Goal: Task Accomplishment & Management: Use online tool/utility

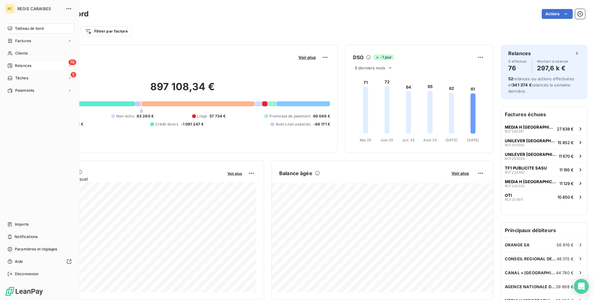
click at [29, 62] on div "76 Relances" at bounding box center [39, 66] width 69 height 10
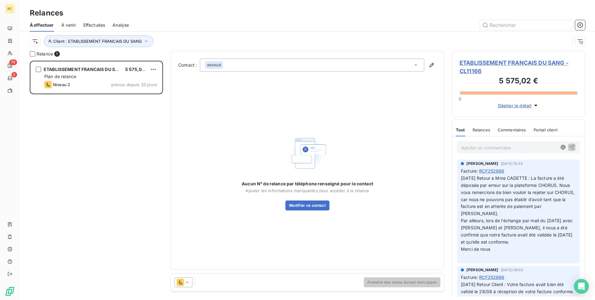
scroll to position [239, 133]
click at [184, 283] on icon at bounding box center [187, 282] width 6 height 6
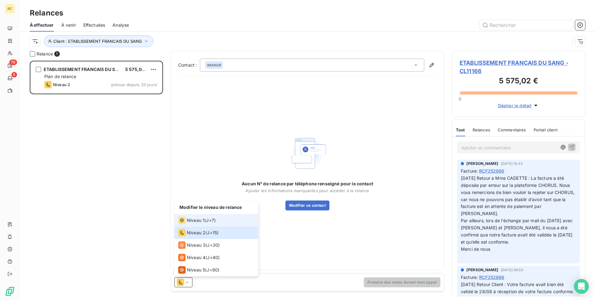
click at [191, 222] on span "Niveau 1" at bounding box center [196, 220] width 18 height 6
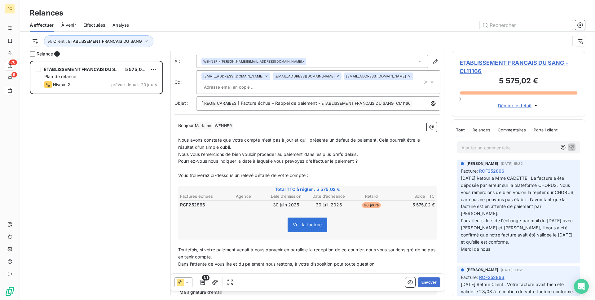
scroll to position [0, 0]
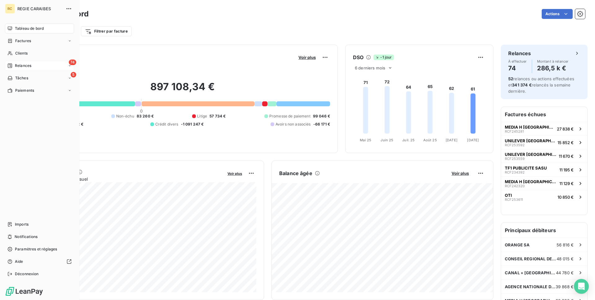
click at [11, 64] on icon at bounding box center [9, 65] width 5 height 5
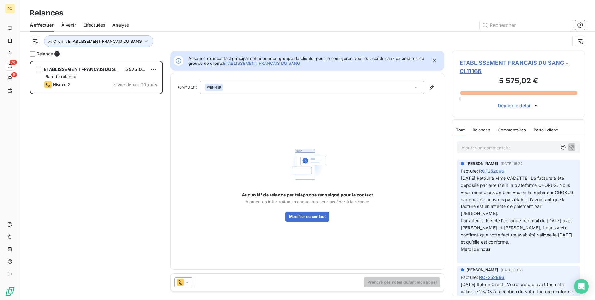
scroll to position [239, 133]
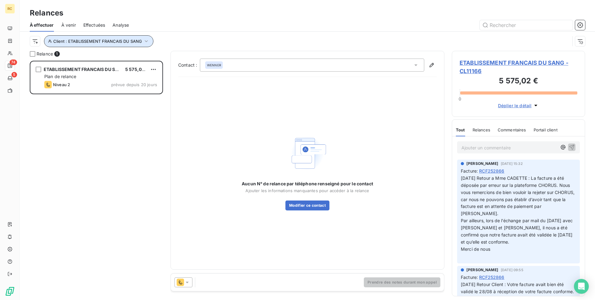
click at [77, 46] on button "Client : ETABLISSEMENT FRANCAIS DU SANG" at bounding box center [98, 41] width 109 height 12
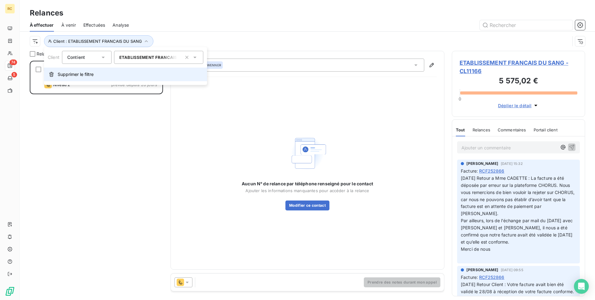
click at [81, 76] on span "Supprimer le filtre" at bounding box center [76, 74] width 36 height 6
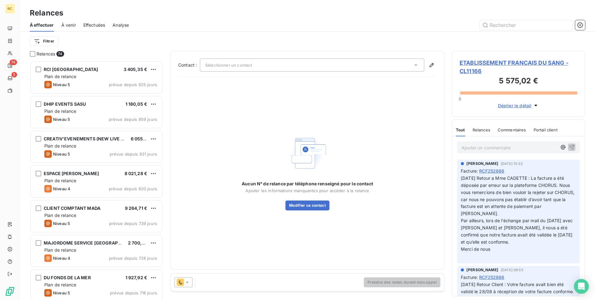
click at [47, 56] on span "Relances" at bounding box center [46, 54] width 19 height 6
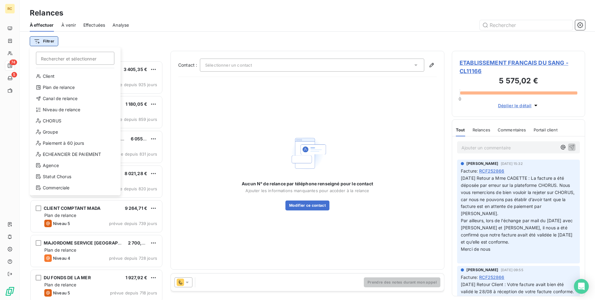
click at [48, 44] on html "RC 74 5 Relances À effectuer À venir Effectuées Analyse Filtrer Rechercher et s…" at bounding box center [297, 150] width 595 height 300
click at [67, 106] on div "Niveau de relance" at bounding box center [75, 110] width 86 height 10
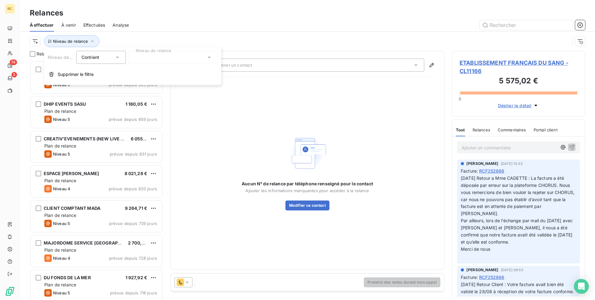
click at [143, 58] on div at bounding box center [172, 57] width 89 height 13
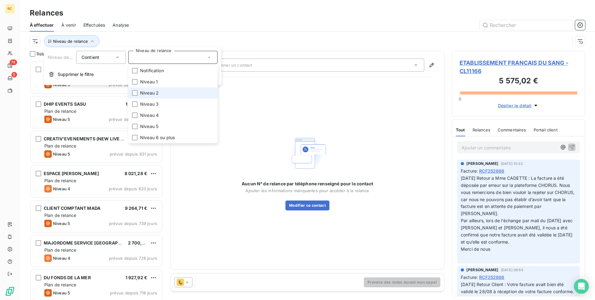
click at [145, 92] on span "Niveau 2" at bounding box center [149, 93] width 19 height 6
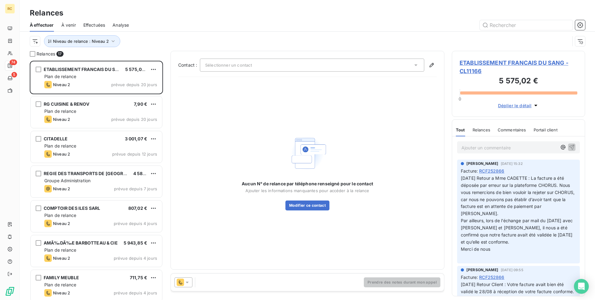
click at [149, 42] on div "Niveau de relance : Niveau 2" at bounding box center [300, 41] width 540 height 12
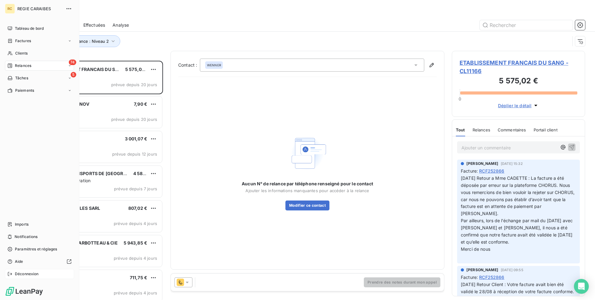
click at [29, 273] on span "Déconnexion" at bounding box center [27, 274] width 24 height 6
